Goal: Obtain resource: Obtain resource

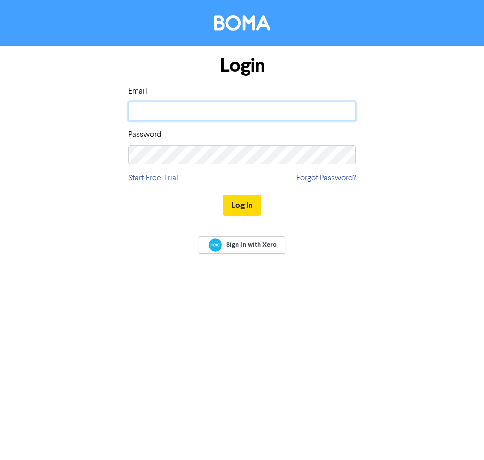
type input "[PERSON_NAME][EMAIL_ADDRESS][PERSON_NAME][DOMAIN_NAME]"
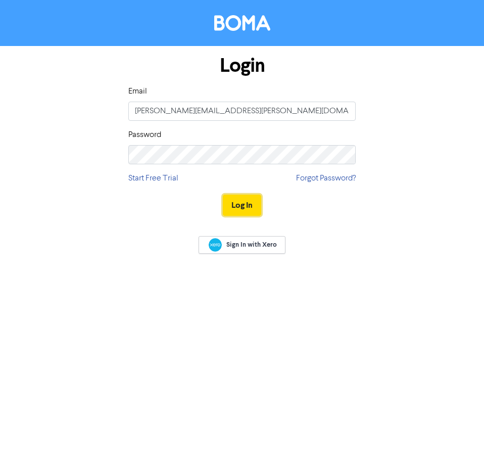
click at [233, 200] on button "Log In" at bounding box center [242, 204] width 38 height 21
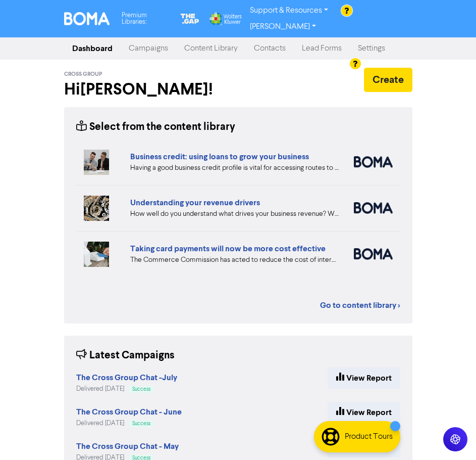
click at [203, 38] on link "Content Library" at bounding box center [211, 48] width 70 height 20
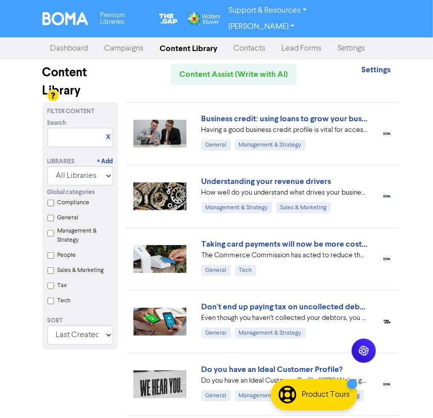
click at [303, 176] on link "Understanding your revenue drivers" at bounding box center [267, 181] width 130 height 10
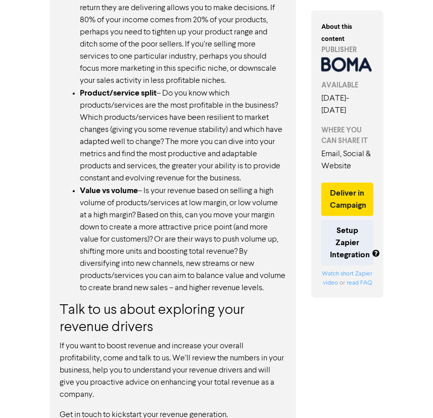
scroll to position [980, 0]
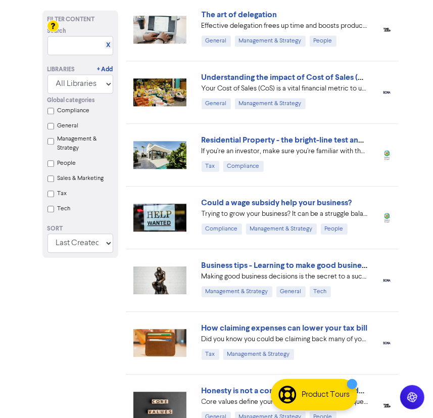
scroll to position [964, 0]
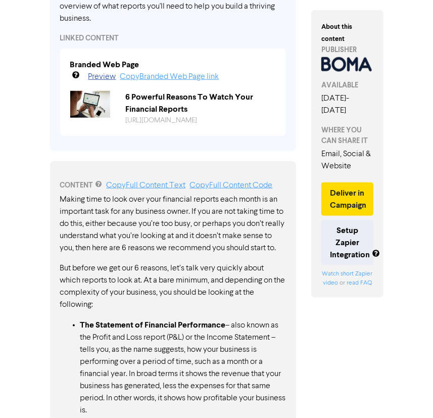
scroll to position [272, 0]
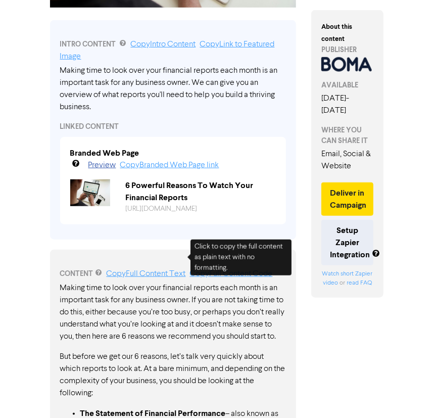
click at [184, 270] on link "Copy Full Content Text" at bounding box center [146, 274] width 79 height 8
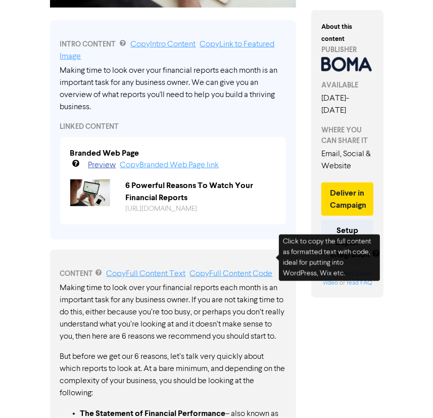
scroll to position [0, 0]
